Goal: Find specific page/section: Find specific page/section

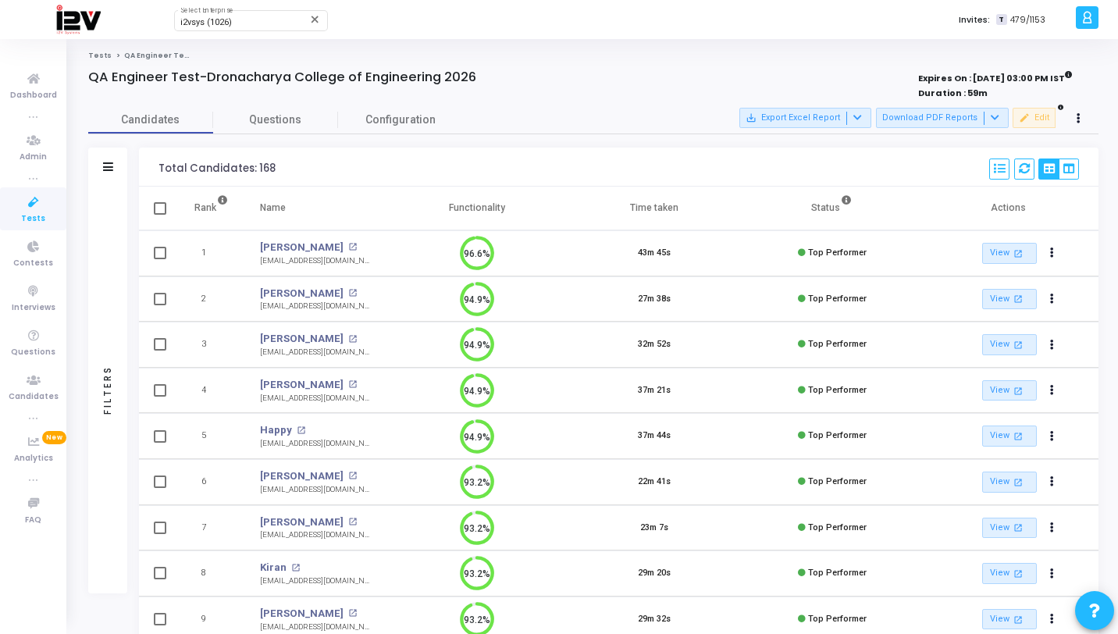
click at [39, 190] on link "Tests" at bounding box center [33, 208] width 66 height 43
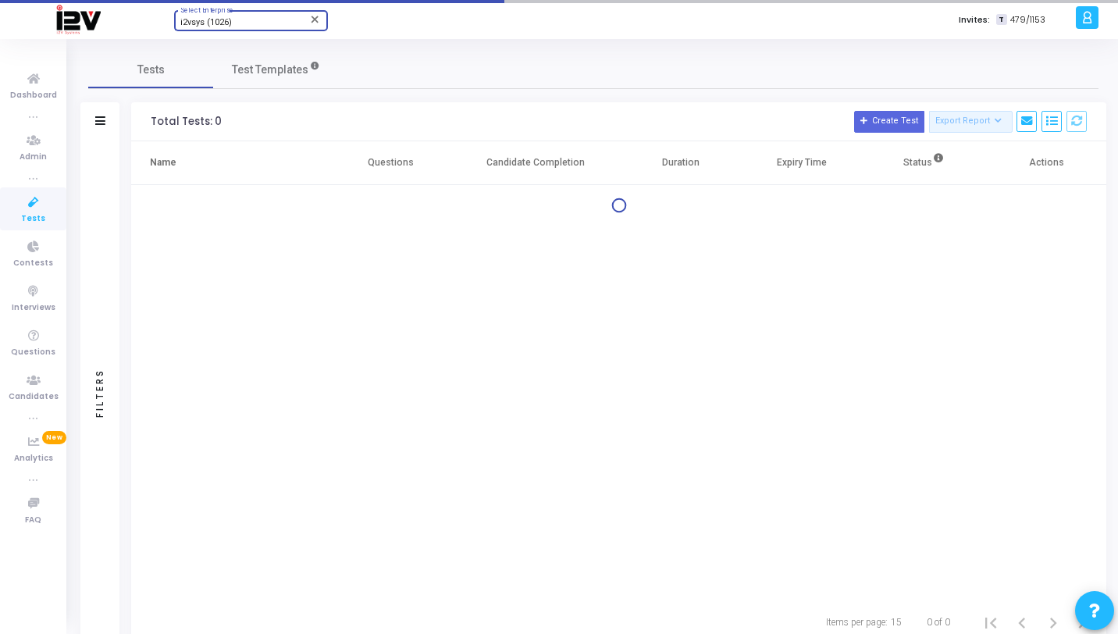
click at [216, 22] on span "i2vsys (1026)" at bounding box center [206, 22] width 52 height 10
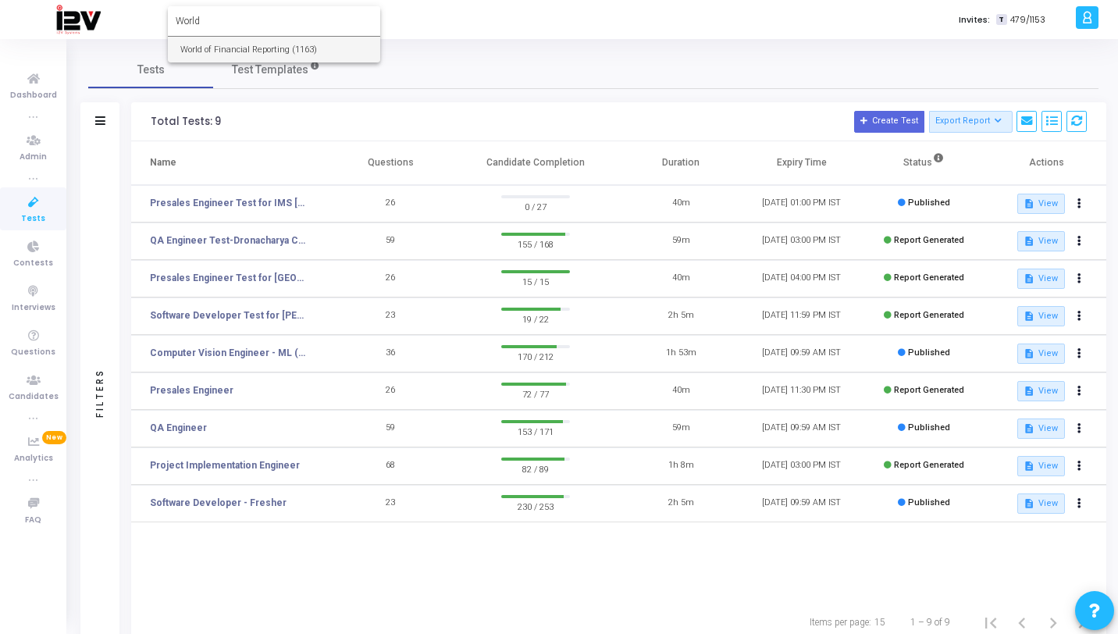
type input "World"
click at [245, 37] on span "World of Financial Reporting (1163)" at bounding box center [273, 50] width 187 height 26
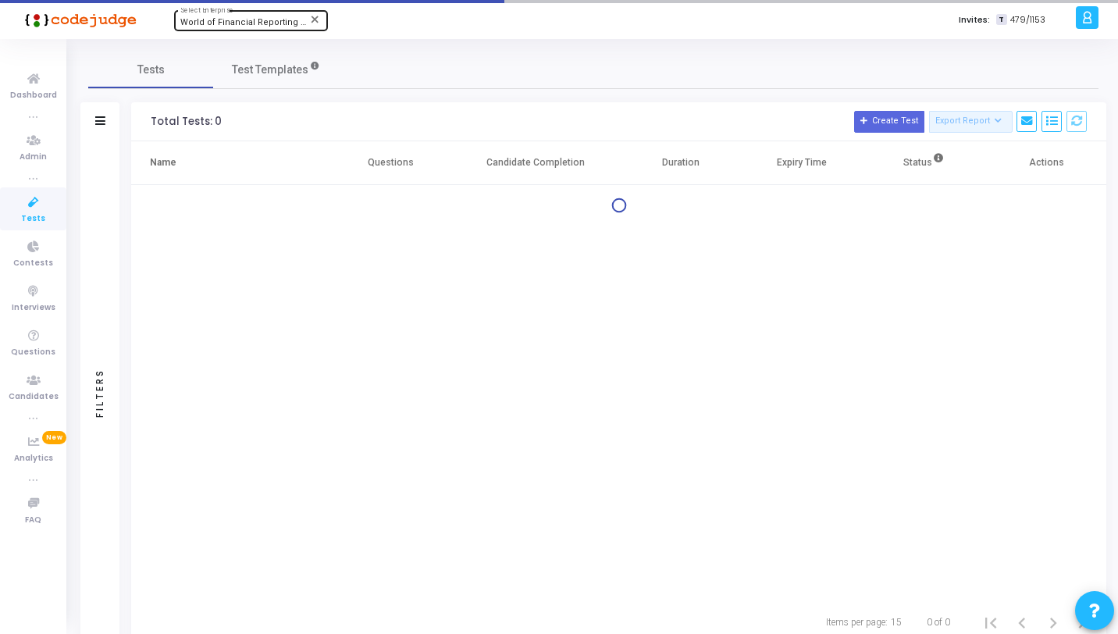
click at [33, 208] on icon at bounding box center [33, 203] width 33 height 20
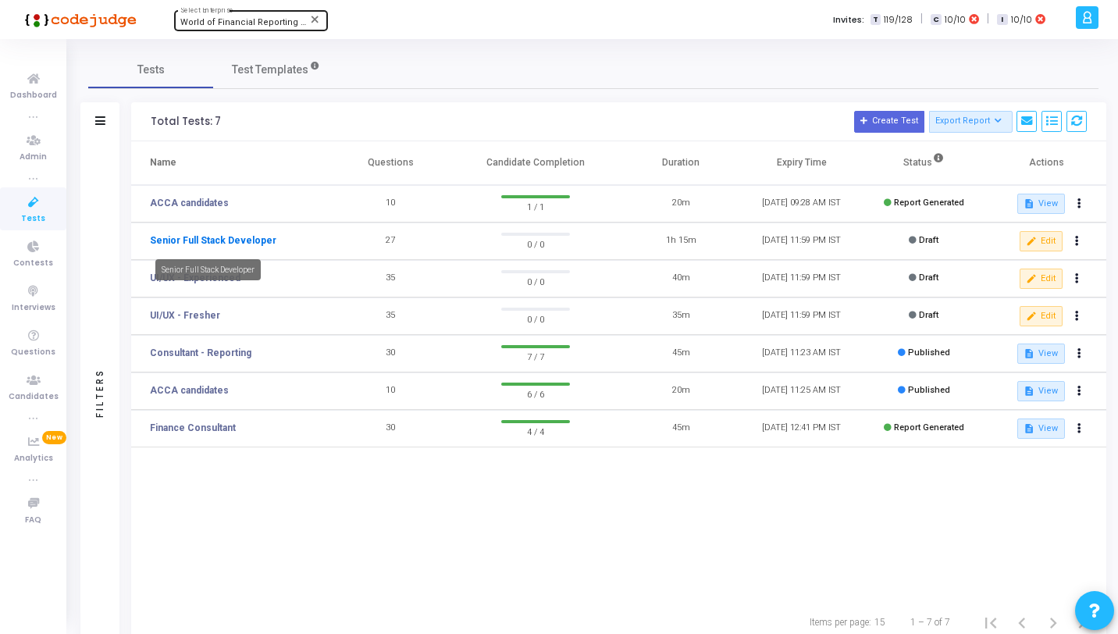
click at [197, 237] on link "Senior Full Stack Developer" at bounding box center [213, 240] width 126 height 14
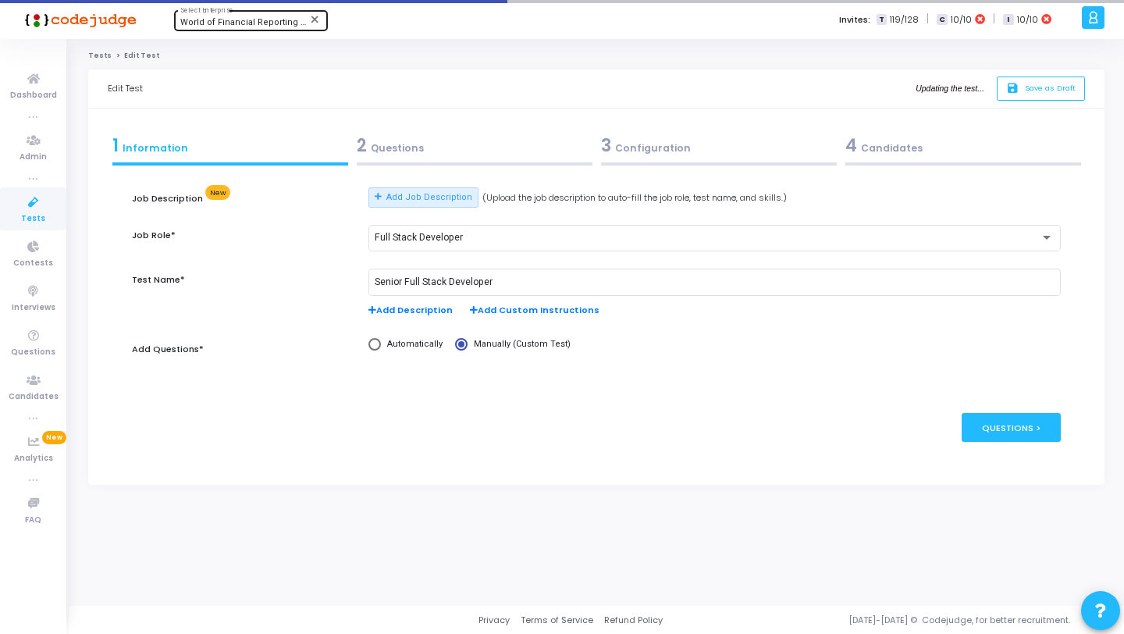
click at [450, 159] on div "2 Questions" at bounding box center [474, 149] width 244 height 42
